Goal: Transaction & Acquisition: Purchase product/service

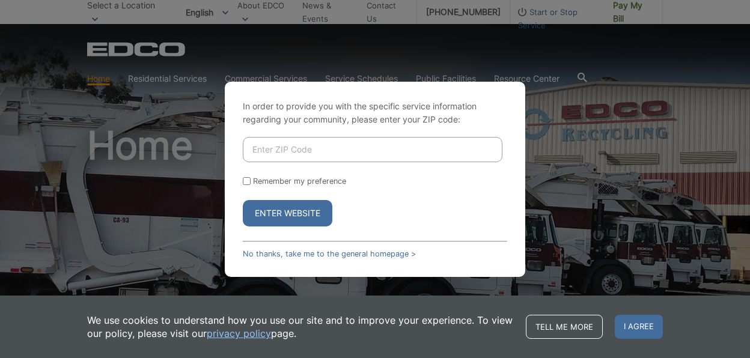
click at [319, 153] on input "Enter ZIP Code" at bounding box center [373, 149] width 260 height 25
type input "91977"
click at [243, 200] on button "Enter Website" at bounding box center [288, 213] width 90 height 26
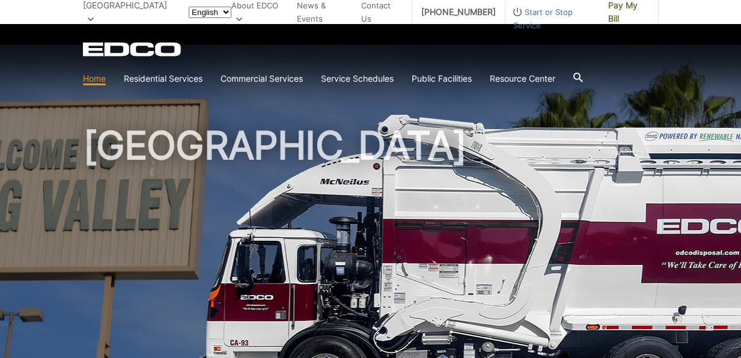
click at [319, 153] on h1 "[GEOGRAPHIC_DATA]" at bounding box center [371, 258] width 576 height 264
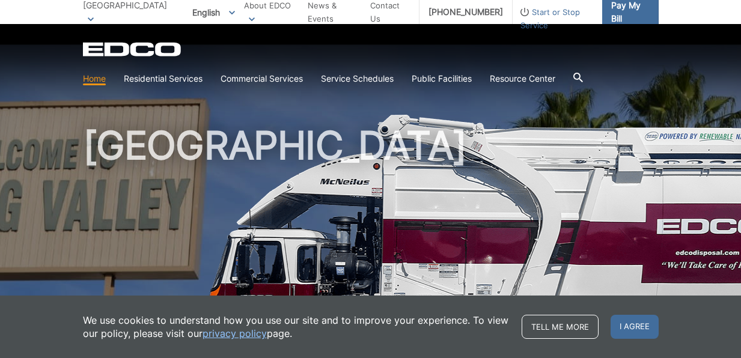
click at [624, 10] on span "Pay My Bill" at bounding box center [630, 12] width 38 height 26
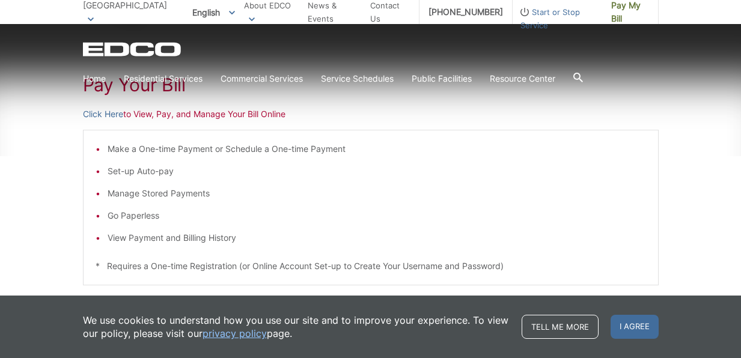
scroll to position [197, 0]
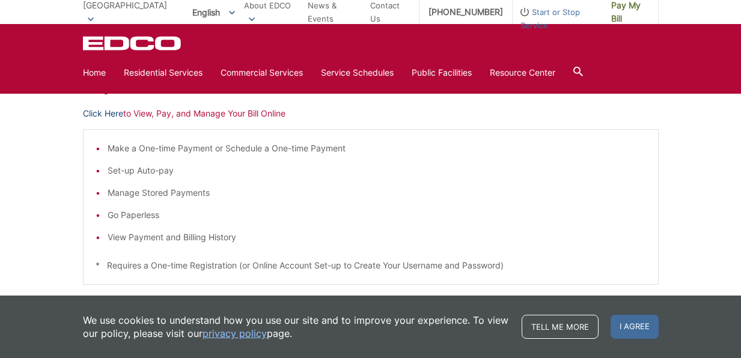
click at [93, 112] on link "Click Here" at bounding box center [103, 113] width 40 height 13
